Goal: Find contact information: Find contact information

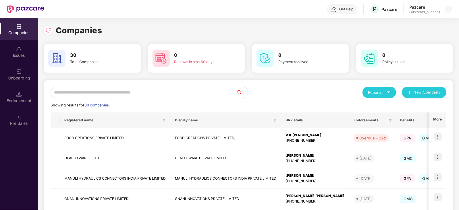
scroll to position [0, 0]
click at [102, 96] on input "text" at bounding box center [144, 92] width 186 height 11
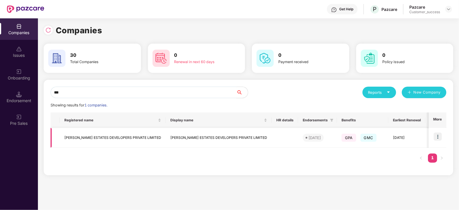
type input "***"
click at [228, 137] on td "[PERSON_NAME] ESTATES DEVELOPERS PRIVATE LIMITED" at bounding box center [219, 138] width 106 height 20
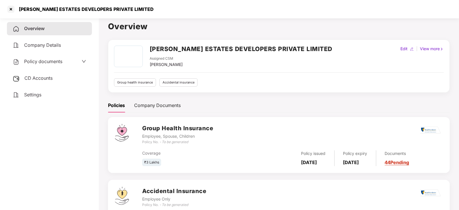
scroll to position [0, 0]
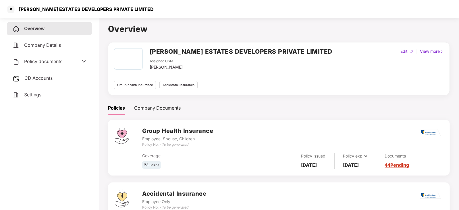
click at [56, 44] on span "Company Details" at bounding box center [42, 45] width 37 height 6
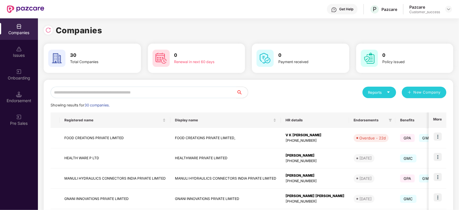
scroll to position [0, 0]
click at [83, 93] on input "text" at bounding box center [144, 92] width 186 height 11
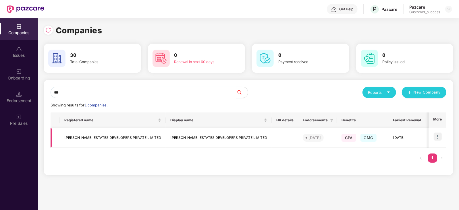
type input "***"
click at [438, 133] on img at bounding box center [437, 137] width 8 height 8
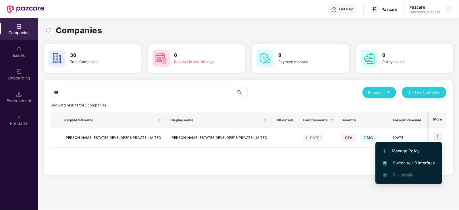
click at [418, 162] on span "Switch to HR interface" at bounding box center [408, 163] width 52 height 6
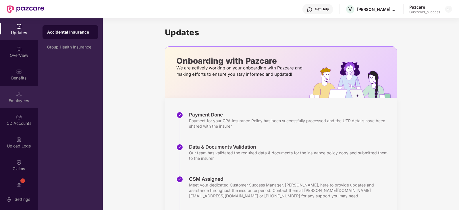
click at [21, 98] on div "Employees" at bounding box center [19, 101] width 38 height 6
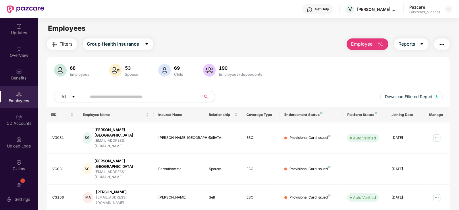
click at [158, 97] on input "text" at bounding box center [141, 96] width 103 height 9
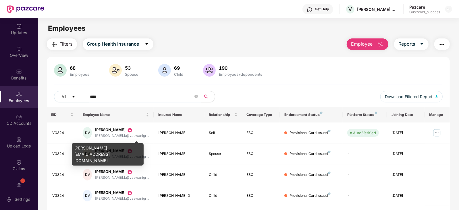
type input "****"
drag, startPoint x: 74, startPoint y: 148, endPoint x: 141, endPoint y: 143, distance: 67.1
click at [141, 143] on div "[PERSON_NAME][EMAIL_ADDRESS][DOMAIN_NAME]" at bounding box center [108, 152] width 72 height 26
copy div "[PERSON_NAME][EMAIL_ADDRESS][DOMAIN_NAME]"
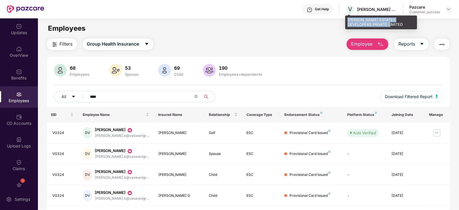
drag, startPoint x: 380, startPoint y: 25, endPoint x: 347, endPoint y: 19, distance: 32.9
click at [347, 19] on div "[PERSON_NAME] ESTATES DEVELOPERS PRIVATE LIMITED" at bounding box center [381, 22] width 72 height 13
copy div "[PERSON_NAME] ESTATES DEVELOPERS PRIVATE LIMITED"
